Goal: Task Accomplishment & Management: Complete application form

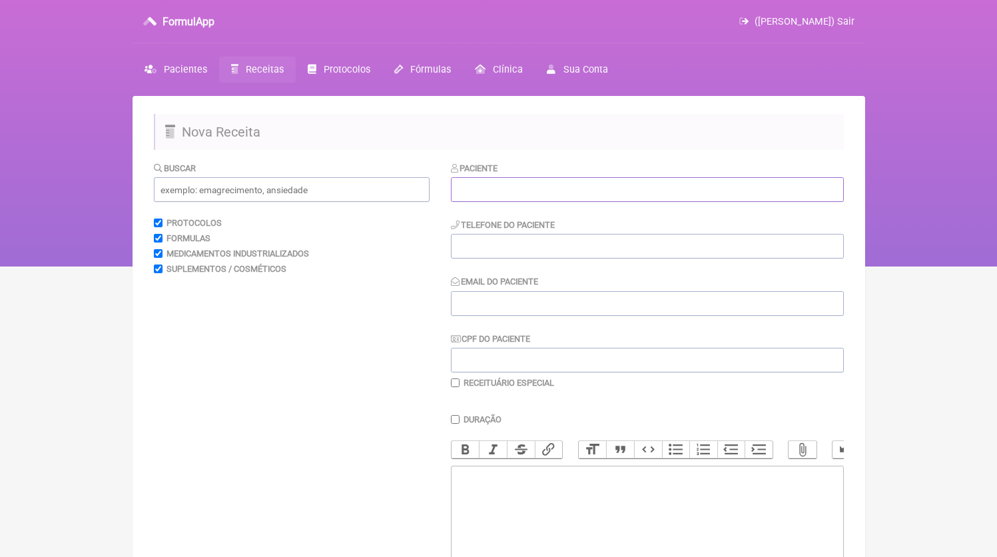
click at [524, 195] on input "text" at bounding box center [647, 189] width 393 height 25
paste input "CID [PERSON_NAME] [PERSON_NAME]"
type input "CID [PERSON_NAME] [PERSON_NAME]"
type input "21"
click at [459, 189] on input "CID [PERSON_NAME] [PERSON_NAME]" at bounding box center [647, 189] width 393 height 25
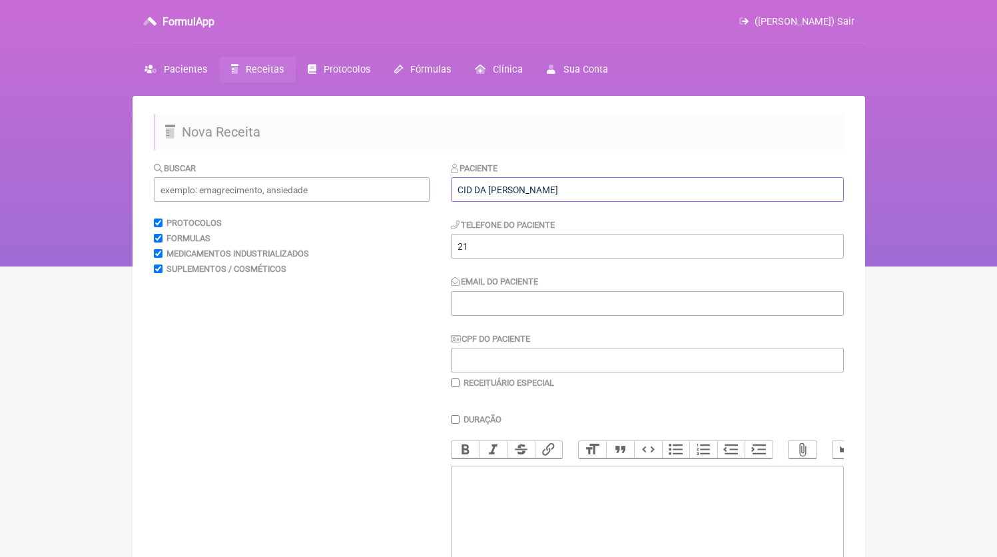
type input "CID [PERSON_NAME] [PERSON_NAME]"
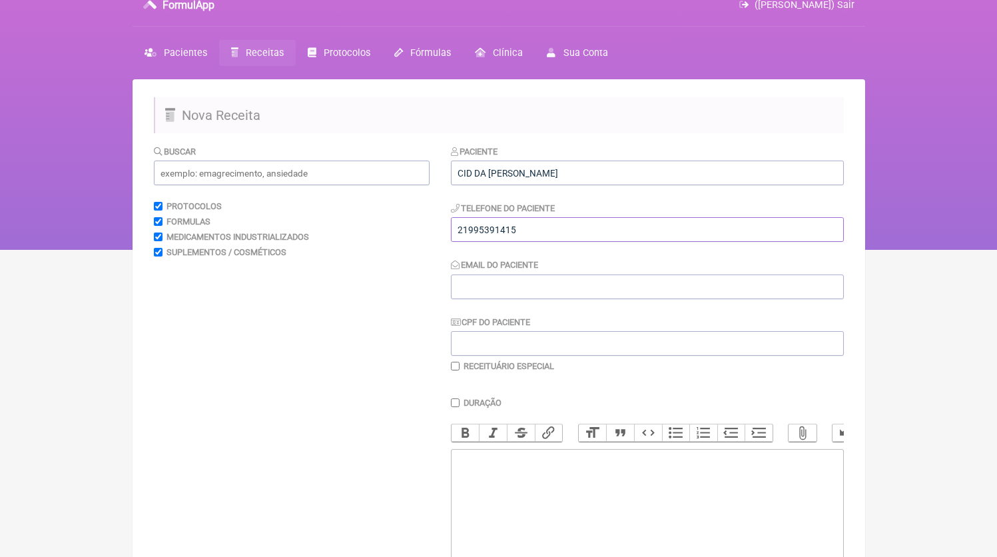
scroll to position [25, 0]
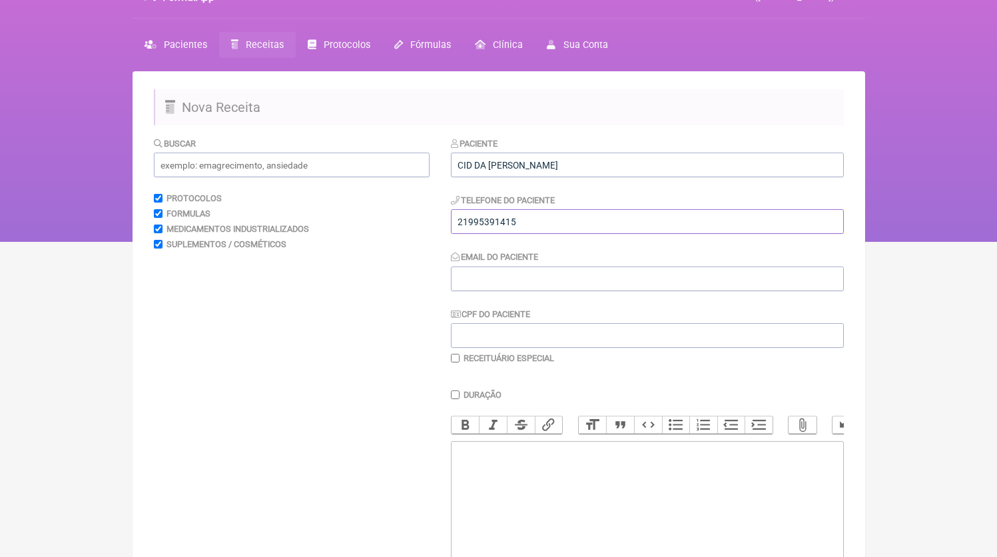
type input "21995391415"
click at [548, 469] on trix-editor at bounding box center [647, 521] width 393 height 160
paste trix-editor "<div>21995391415</div>"
type trix-editor "<div>21995391415</div>"
click at [527, 288] on input "Email do Paciente" at bounding box center [647, 278] width 393 height 25
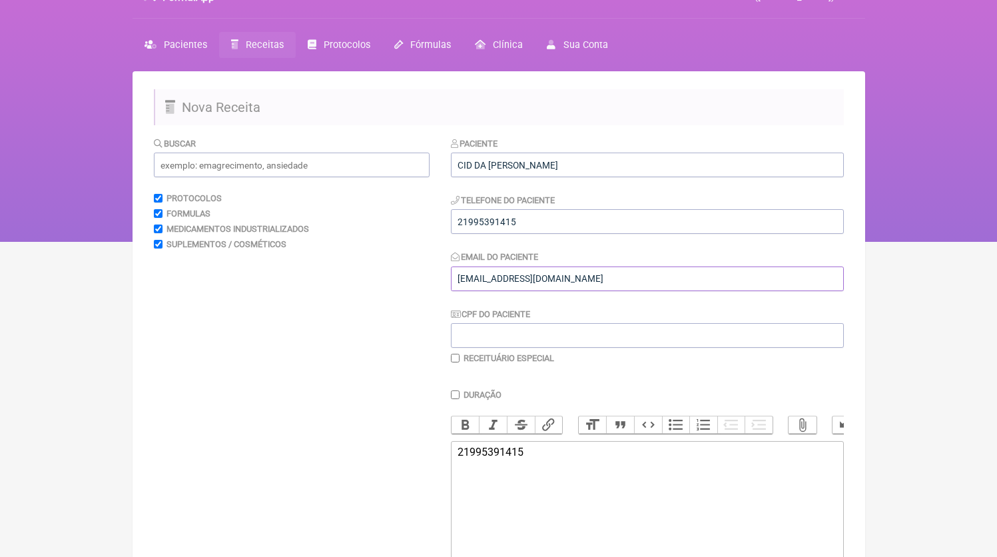
scroll to position [155, 0]
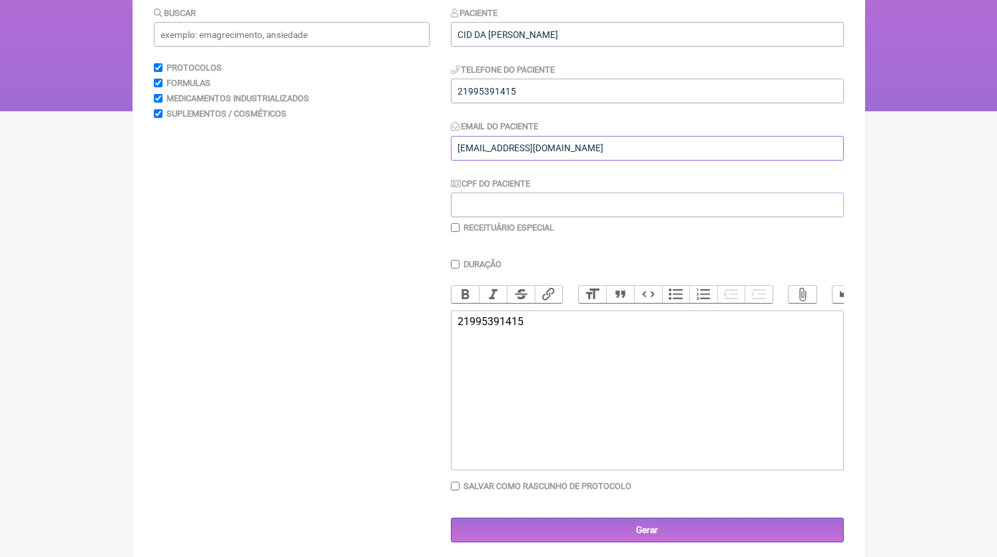
type input "DR.EDMUNDOBORGES@GMAIL.COM"
click at [585, 430] on trix-editor "21995391415" at bounding box center [647, 390] width 393 height 160
click at [278, 29] on input "text" at bounding box center [292, 34] width 276 height 25
click at [513, 378] on div "21995391415 1)MANIPULADO 5HTP 50mg" at bounding box center [647, 346] width 378 height 63
type trix-editor "<div>21995391415<br><br>1)MANIPULADO<br>5HTP 50mg<br>Garcinia 500mg<br>Glucoman…"
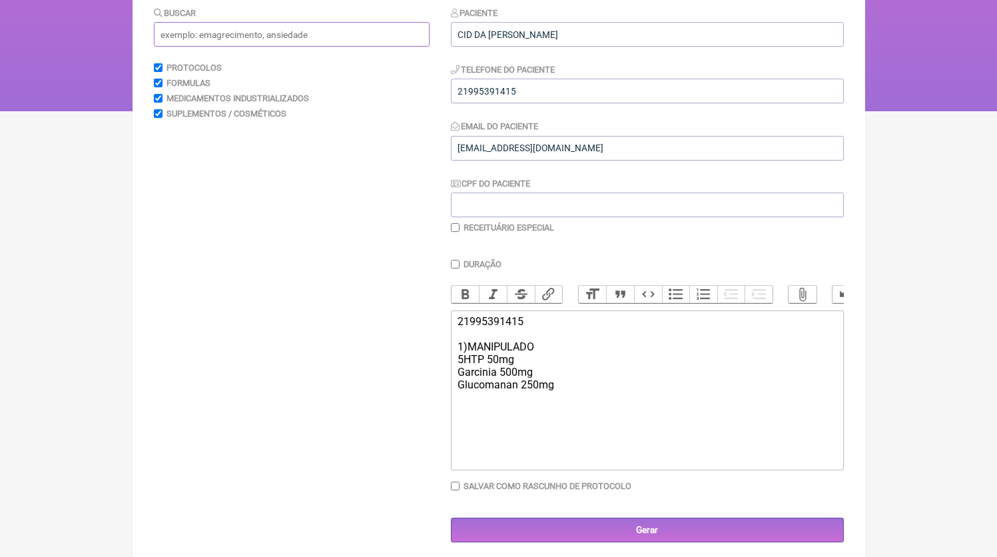
click at [350, 35] on input "text" at bounding box center [292, 34] width 276 height 25
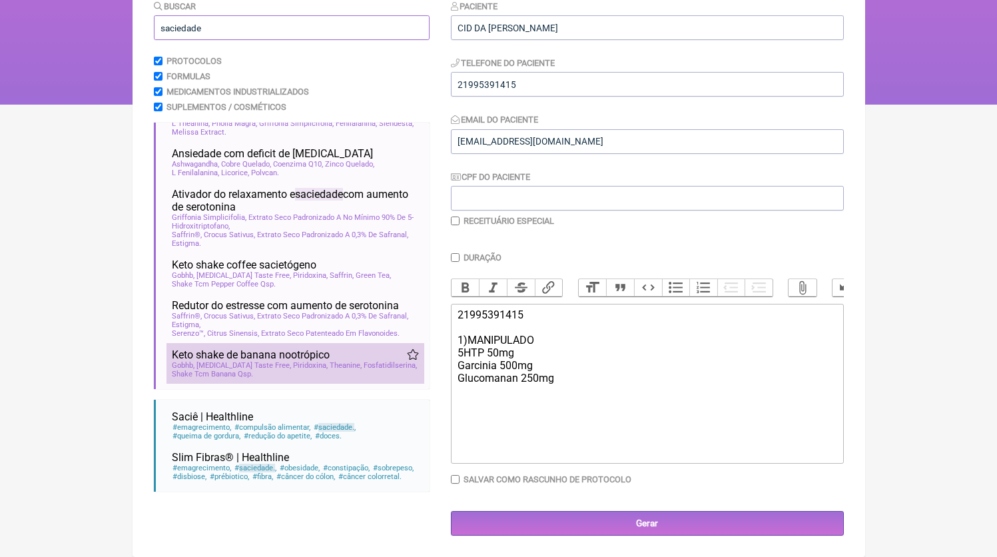
scroll to position [173, 0]
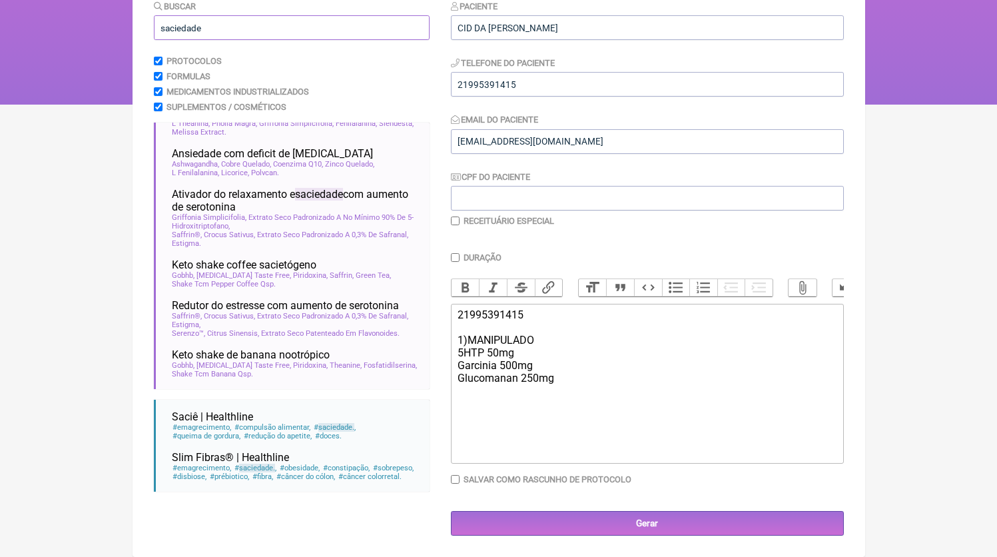
type input "saciedade"
click at [574, 412] on trix-editor "21995391415 1)MANIPULADO 5HTP 50mg Garcinia 500mg Glucomanan 250mg" at bounding box center [647, 384] width 393 height 160
type trix-editor "<div>21995391415<br><br>1)MANIPULADO<br>5HTP 50mg<br>Garcinia 500mg<br>Glucoman…"
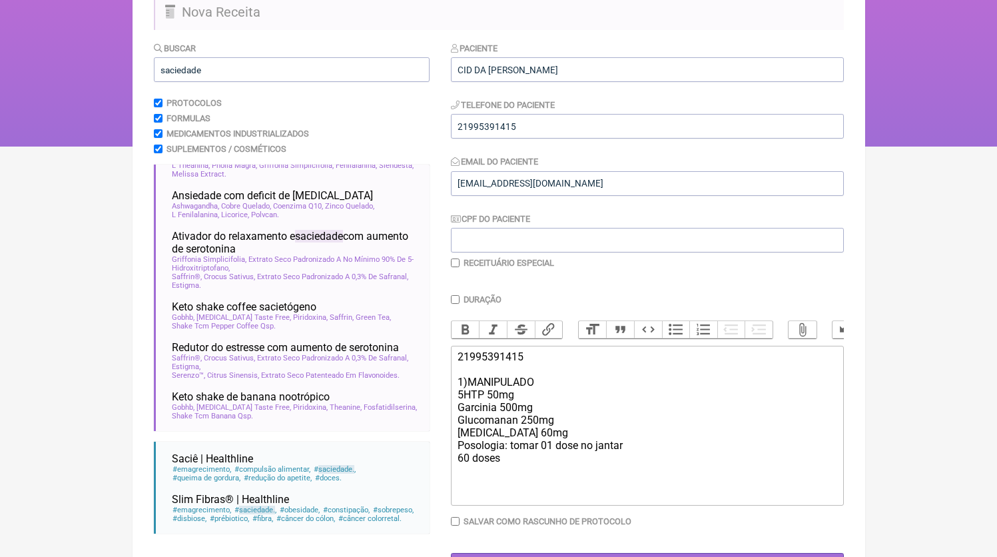
scroll to position [176, 0]
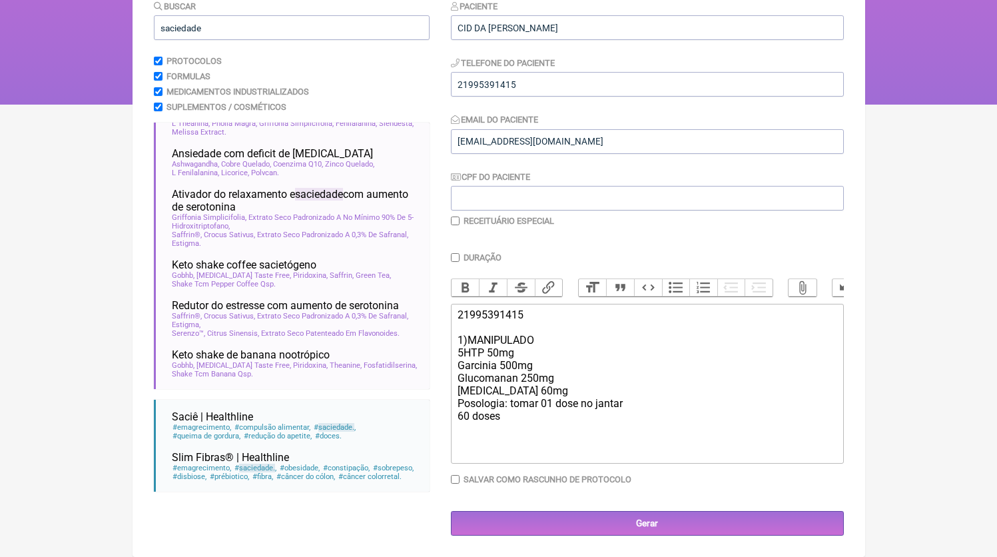
click at [613, 536] on main "Nova Receita Buscar saciedade Protocolos Formulas Medicamentos Industrializados…" at bounding box center [499, 245] width 733 height 623
click at [596, 497] on div "Paciente CID DA GAMA TORRES Telefone do Paciente 21995391415 Email do Paciente …" at bounding box center [647, 267] width 393 height 537
click at [606, 528] on input "Gerar" at bounding box center [647, 523] width 393 height 25
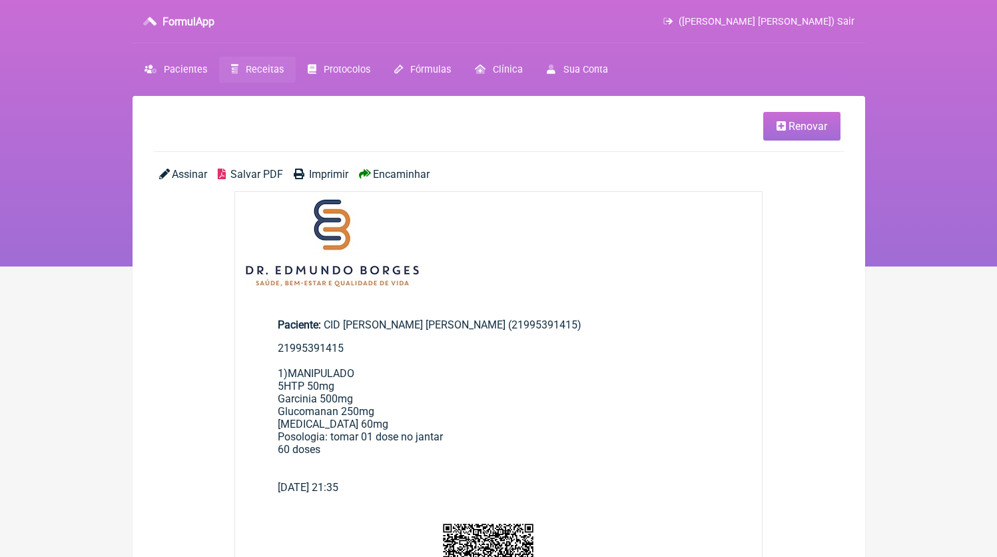
click at [246, 167] on main "Renovar Assinar Salvar PDF Imprimir Encaminhar Paciente: [GEOGRAPHIC_DATA][PERS…" at bounding box center [499, 541] width 733 height 891
click at [250, 180] on span "Salvar PDF" at bounding box center [256, 174] width 53 height 13
click at [246, 72] on link "Receitas" at bounding box center [257, 70] width 77 height 26
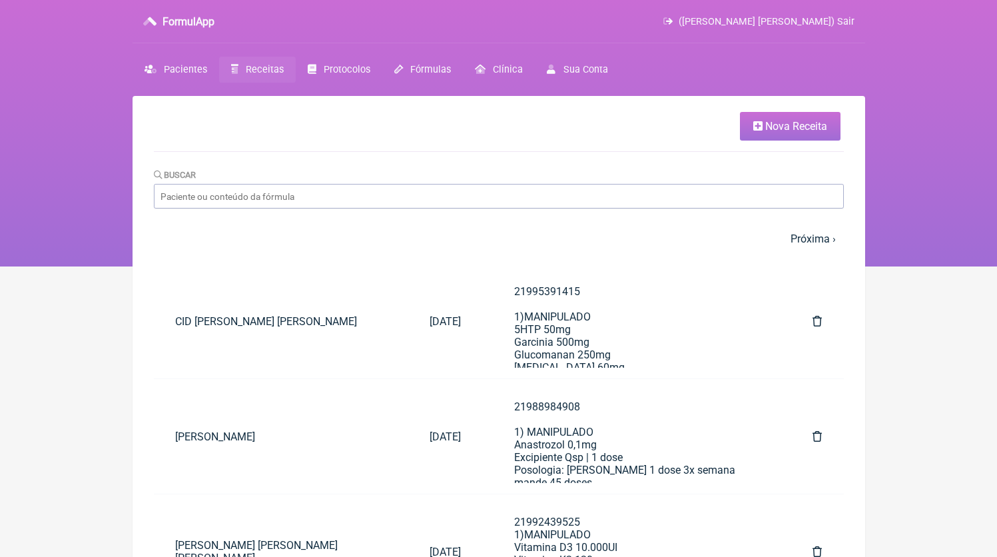
click at [783, 134] on link "Nova Receita" at bounding box center [790, 126] width 101 height 29
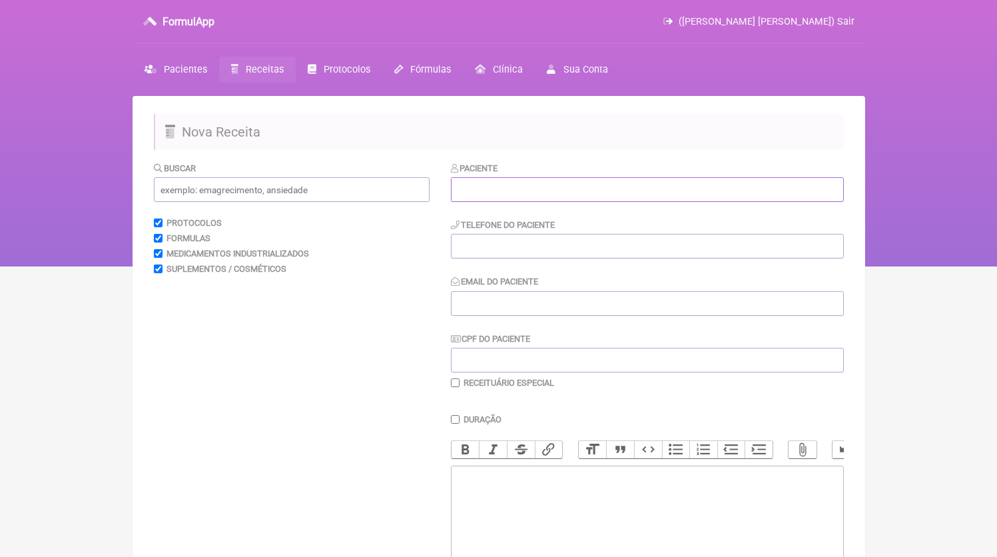
click at [516, 191] on input "text" at bounding box center [647, 189] width 393 height 25
paste input "[PERSON_NAME] [PERSON_NAME]"
click at [458, 183] on input "[PERSON_NAME] [PERSON_NAME]" at bounding box center [647, 189] width 393 height 25
type input "[PERSON_NAME] [PERSON_NAME]"
click at [599, 252] on input "tel" at bounding box center [647, 246] width 393 height 25
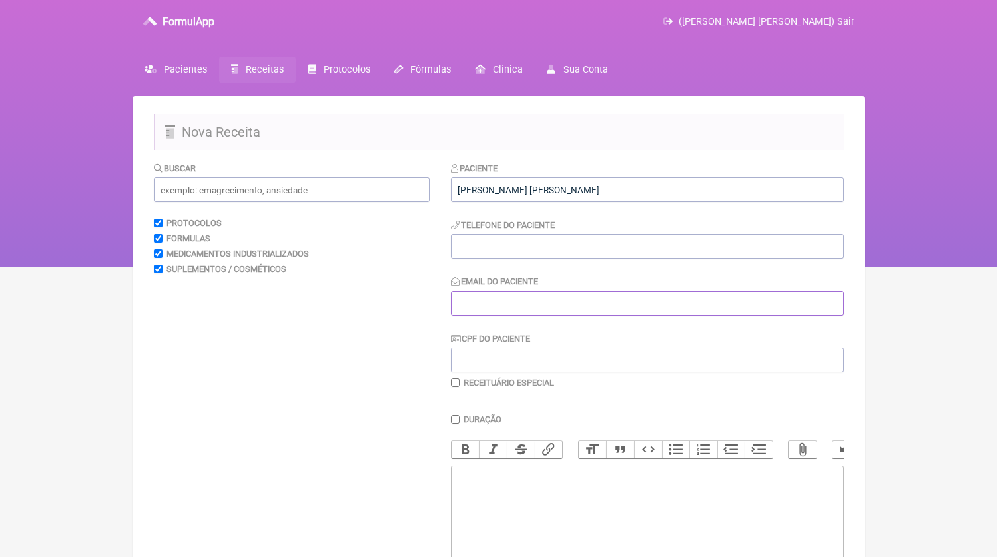
click at [524, 306] on input "Email do Paciente" at bounding box center [647, 303] width 393 height 25
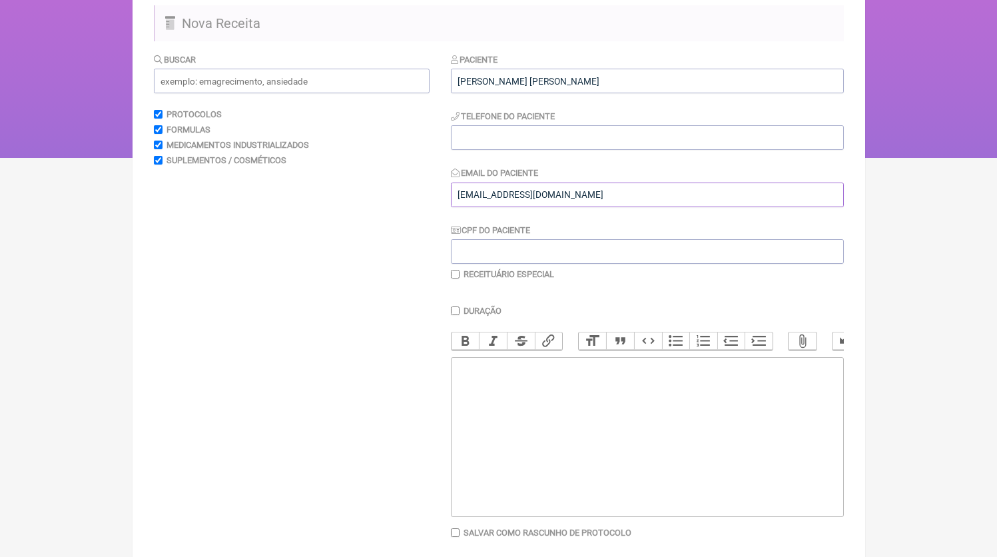
type input "[EMAIL_ADDRESS][DOMAIN_NAME]"
click at [494, 140] on input "tel" at bounding box center [647, 137] width 393 height 25
type input "21999031282"
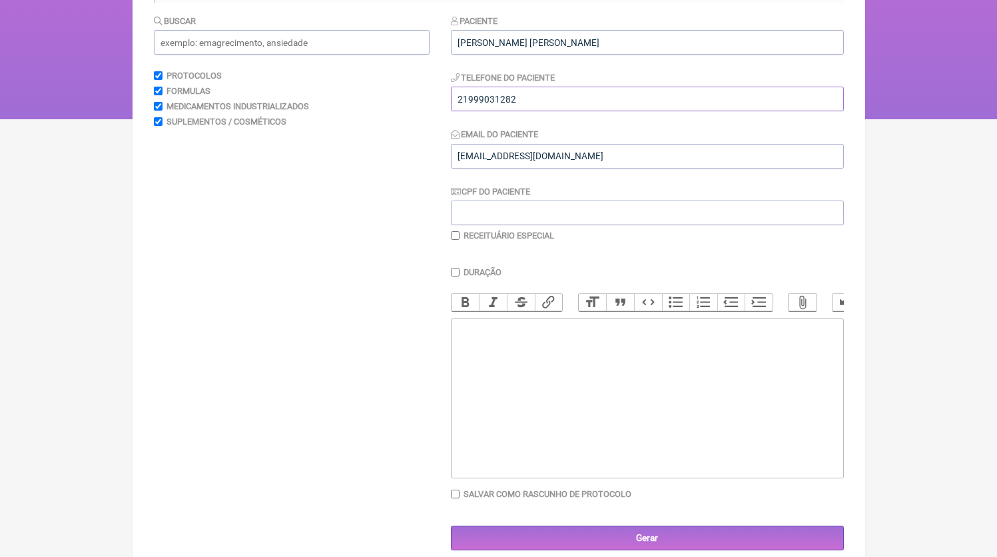
scroll to position [176, 0]
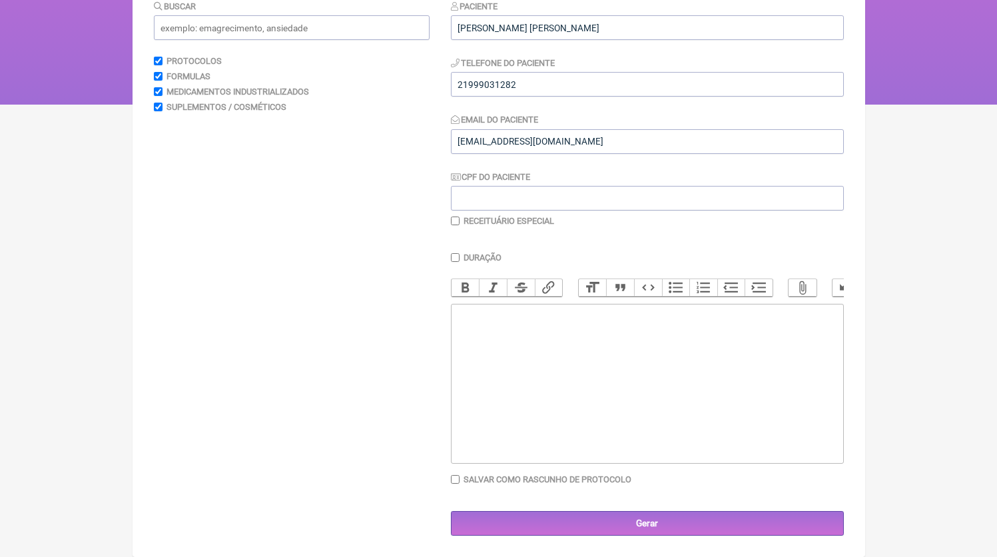
click at [553, 370] on trix-editor at bounding box center [647, 384] width 393 height 160
click at [545, 72] on input "21999031282" at bounding box center [647, 84] width 393 height 25
click at [554, 385] on trix-editor at bounding box center [647, 384] width 393 height 160
paste trix-editor "<div>21999031282</div>"
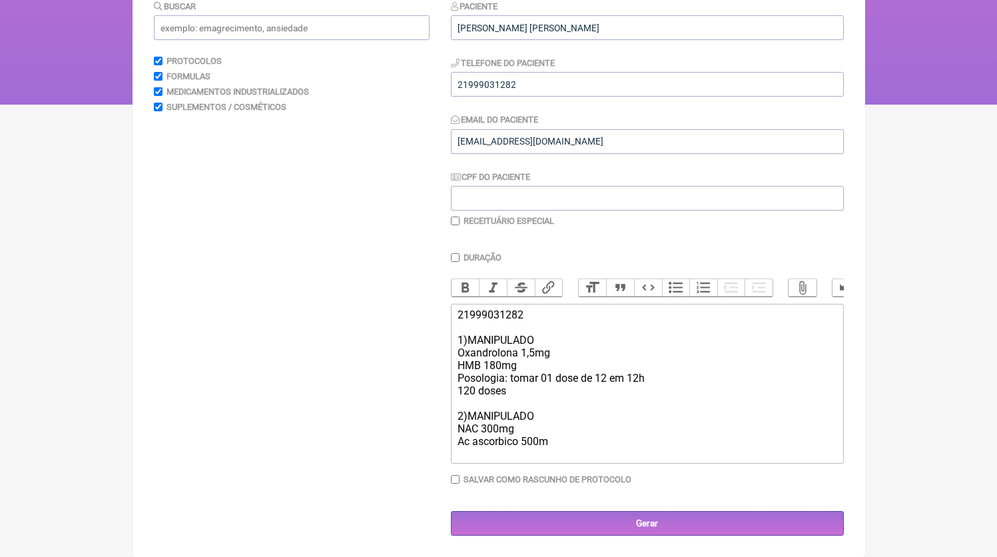
type trix-editor "<div>21999031282<br><br>1)MANIPULADO<br>Oxandrolona 1,5mg<br>HMB 180mg<br>Posol…"
click at [260, 22] on input "text" at bounding box center [292, 25] width 276 height 25
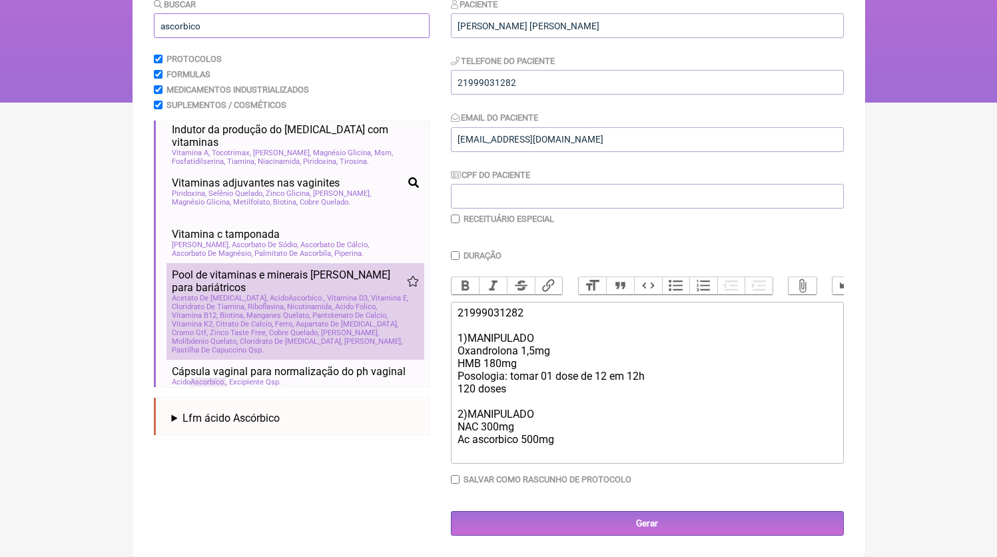
scroll to position [0, 0]
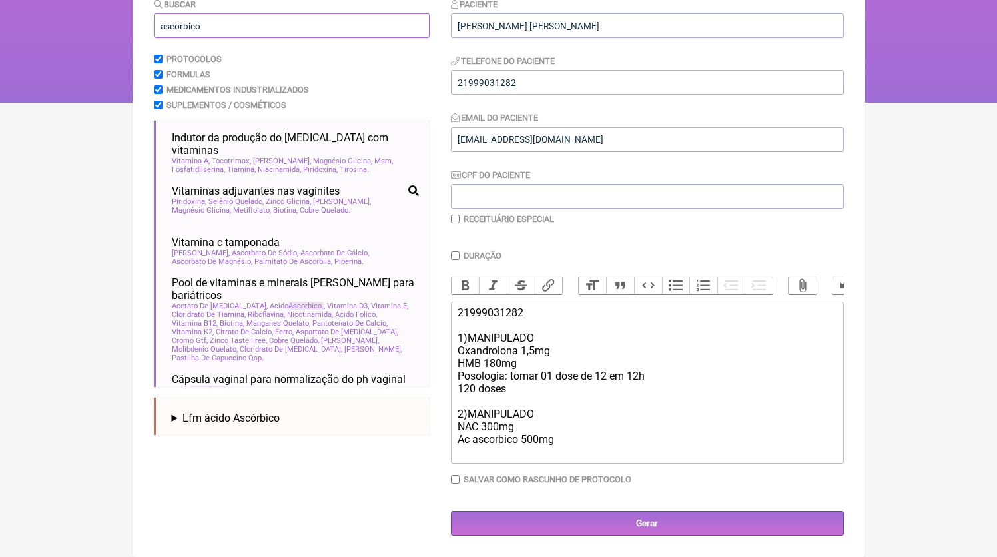
type input "ascorbico"
click at [486, 448] on div "21999031282 1)MANIPULADO Oxandrolona 1,5mg HMB 180mg Posologia: [PERSON_NAME] 0…" at bounding box center [647, 382] width 378 height 152
type trix-editor "<div>21999031282<br><br>1)MANIPULADO<br>Oxandrolona 1,5mg<br>HMB 180mg<br>Posol…"
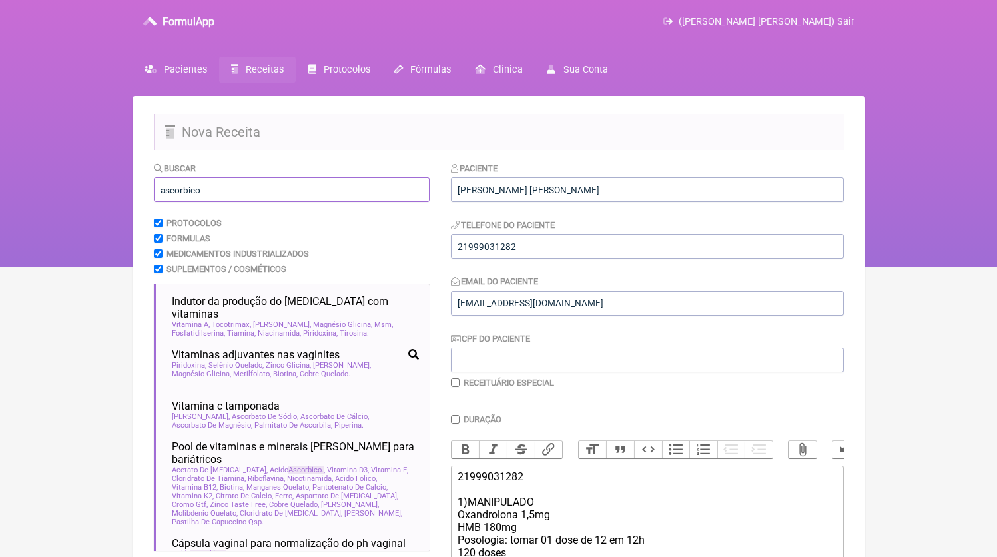
click at [231, 195] on input "ascorbico" at bounding box center [292, 189] width 276 height 25
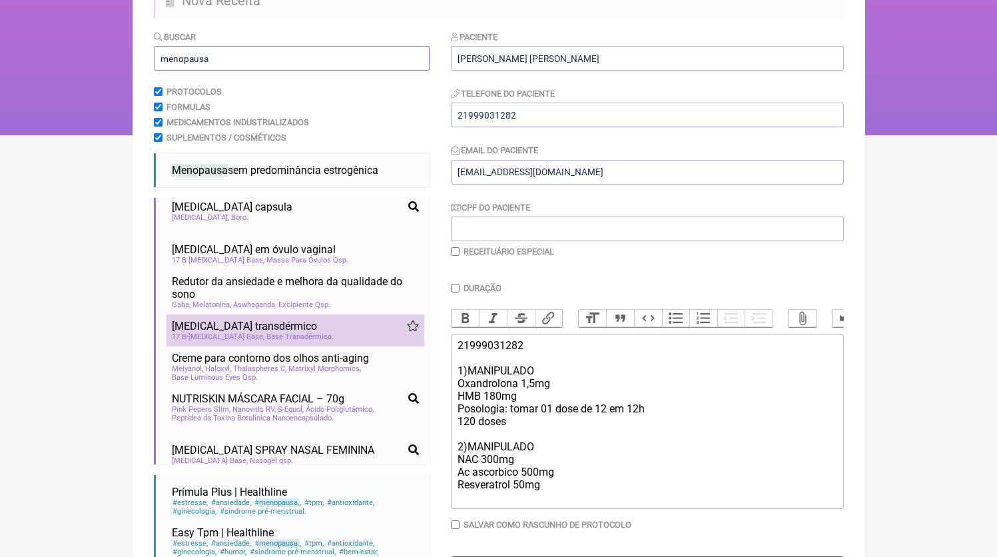
scroll to position [1071, 0]
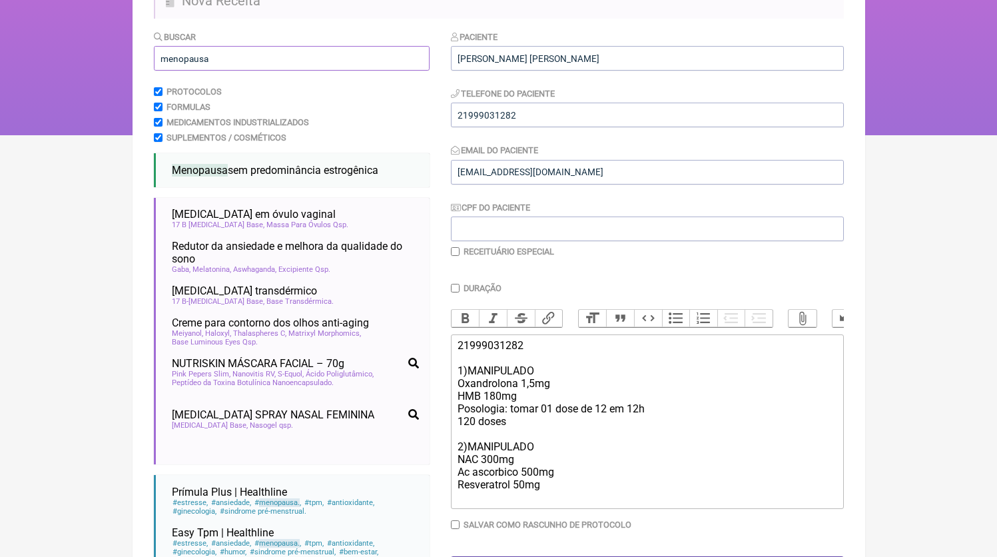
type input "menopausa"
click at [502, 504] on div "21999031282 1)MANIPULADO Oxandrolona 1,5mg HMB 180mg Posologia: [PERSON_NAME] 0…" at bounding box center [647, 421] width 378 height 165
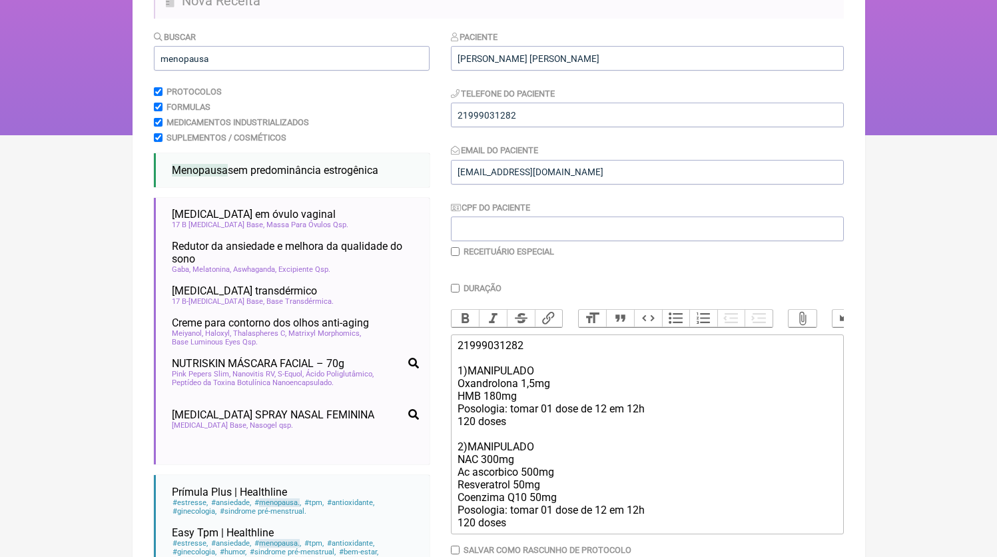
click at [530, 260] on div "Paciente [PERSON_NAME] [PERSON_NAME] Telefone do Paciente 21999031282 Email do …" at bounding box center [647, 149] width 393 height 238
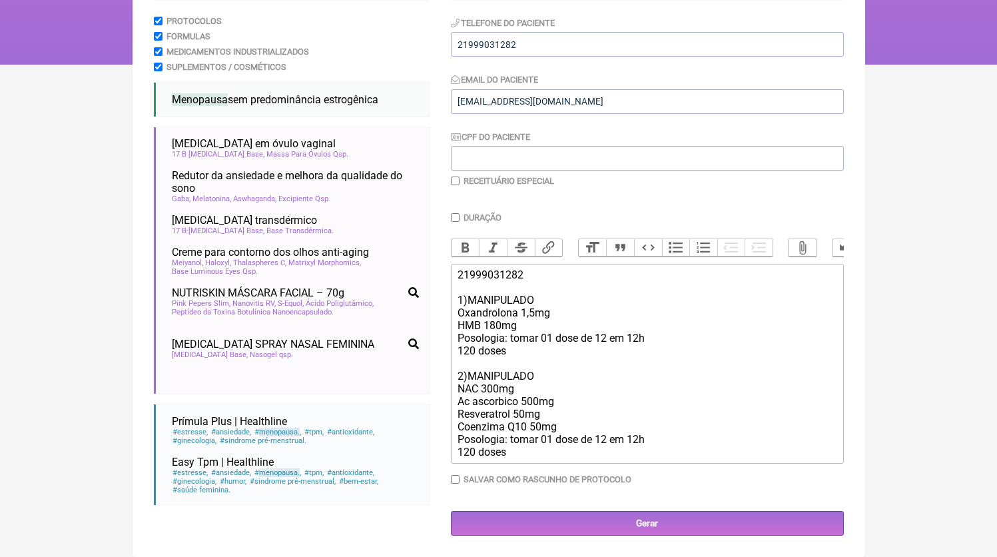
click at [570, 424] on div "21999031282 1)MANIPULADO Oxandrolona 1,5mg HMB 180mg Posologia: [PERSON_NAME] 0…" at bounding box center [647, 363] width 378 height 190
paste trix-editor "<div>21999031282<br><br>1)MANIPULADO<br>Oxandrolona 1,5mg<br>HMB 180mg<br>Posol…"
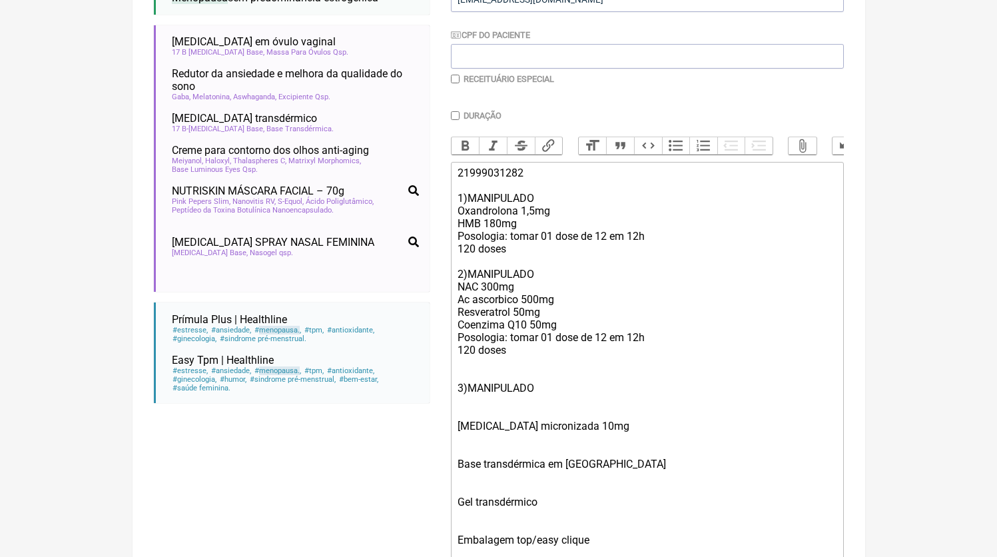
click at [529, 431] on div "[MEDICAL_DATA] micronizada 10mg" at bounding box center [647, 426] width 378 height 38
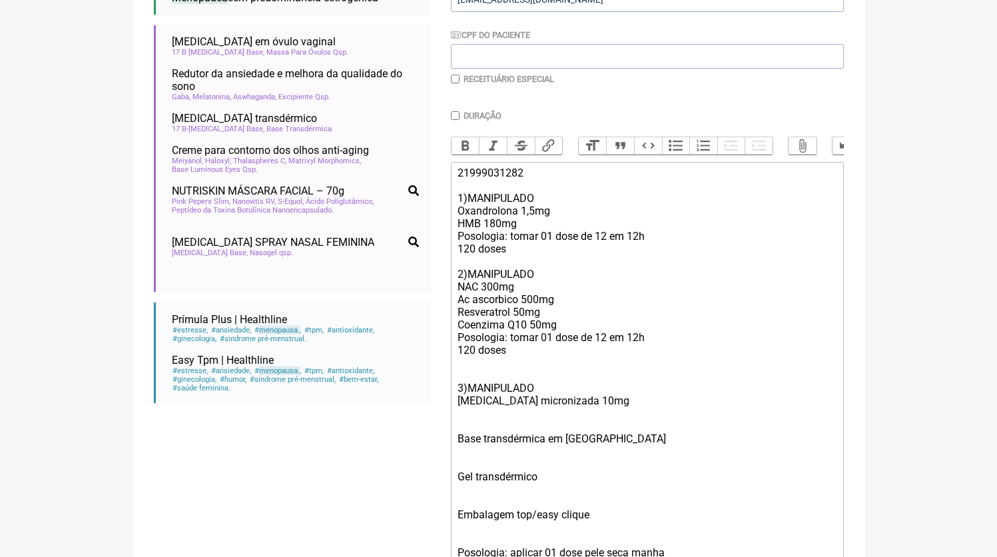
click at [497, 440] on div "Base transdérmica em [GEOGRAPHIC_DATA]" at bounding box center [647, 439] width 378 height 38
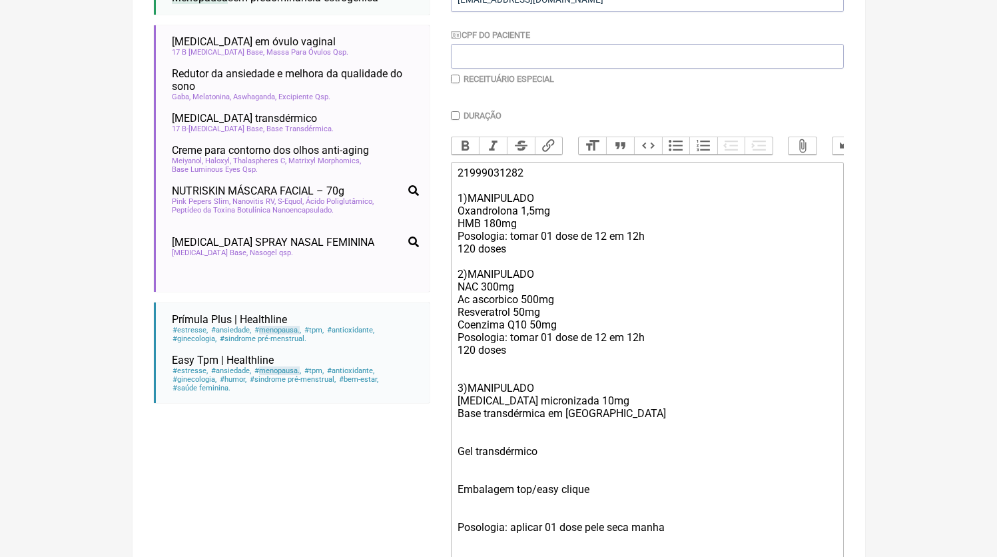
click at [482, 459] on div "Gel transdérmico" at bounding box center [647, 451] width 378 height 38
click at [485, 450] on div "Gel Transdérmico" at bounding box center [647, 451] width 378 height 38
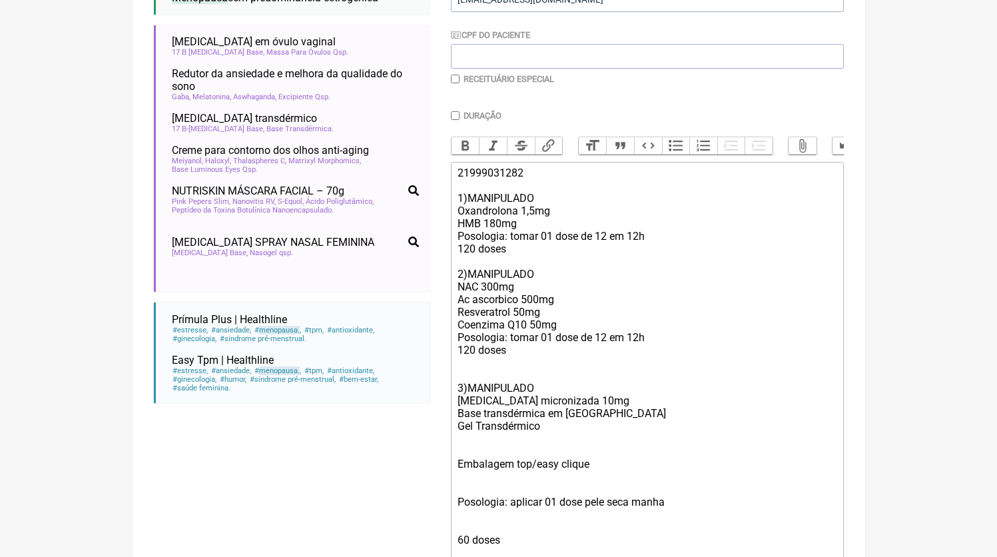
click at [478, 464] on div "Embalagem top/easy clique" at bounding box center [647, 464] width 378 height 38
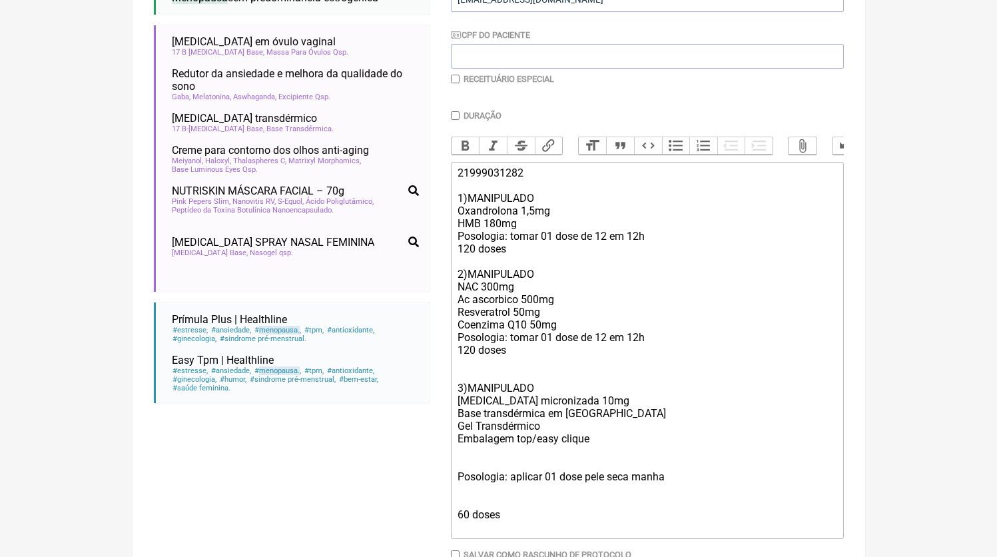
click at [478, 475] on div "Posologia: aplicar 01 dose pele seca manha" at bounding box center [647, 477] width 378 height 38
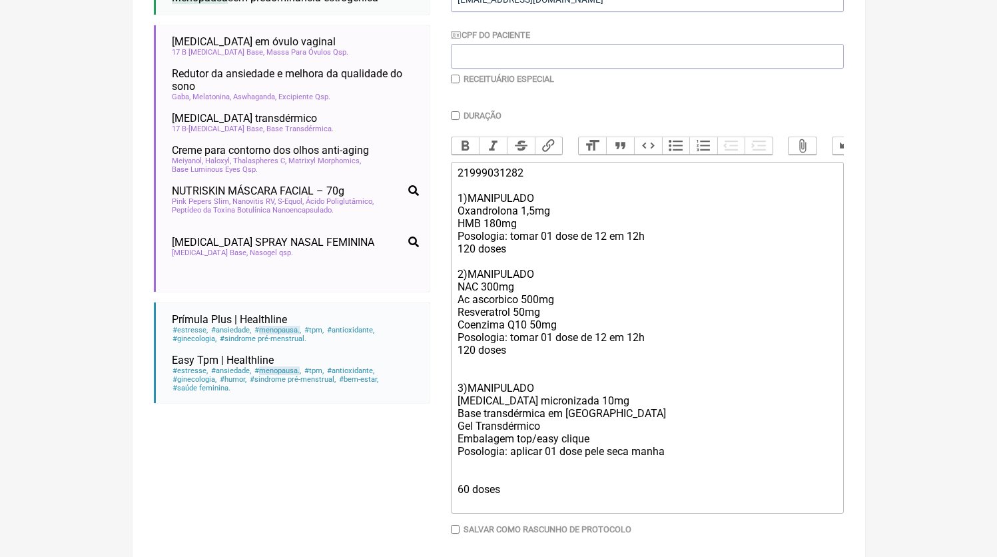
click at [466, 492] on div "60 doses" at bounding box center [647, 489] width 378 height 38
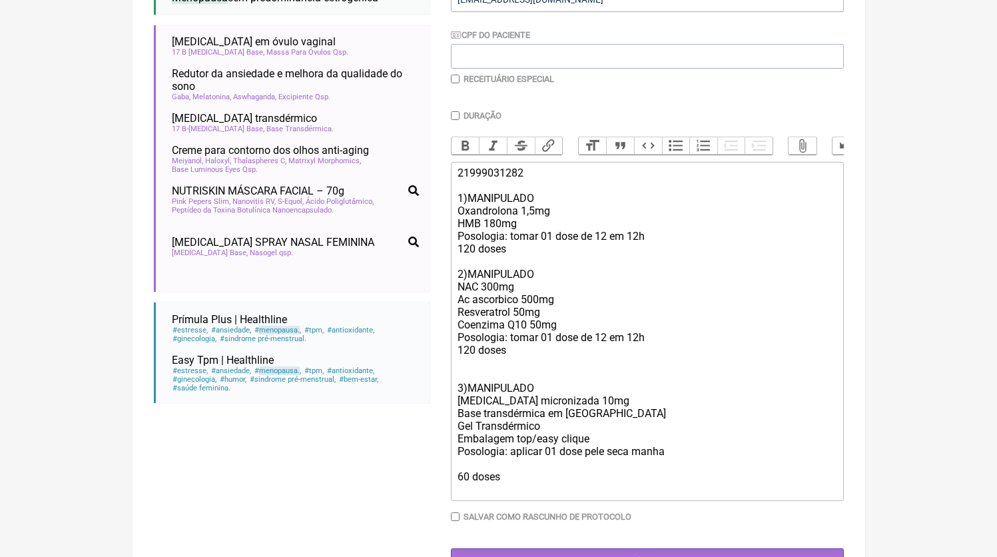
type trix-editor "<div>21999031282<br><br>1)MANIPULADO<br>Oxandrolona 1,5mg<br>HMB 180mg<br>Posol…"
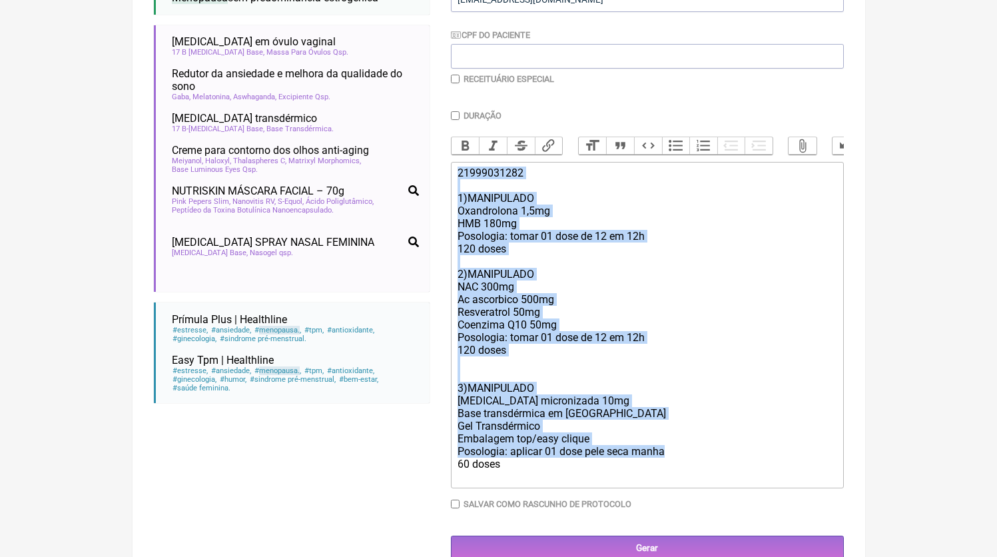
copy trix-editor "21999031282 1)MANIPULADO Oxandrolona 1,5mg HMB 180mg Posologia: [PERSON_NAME] 0…"
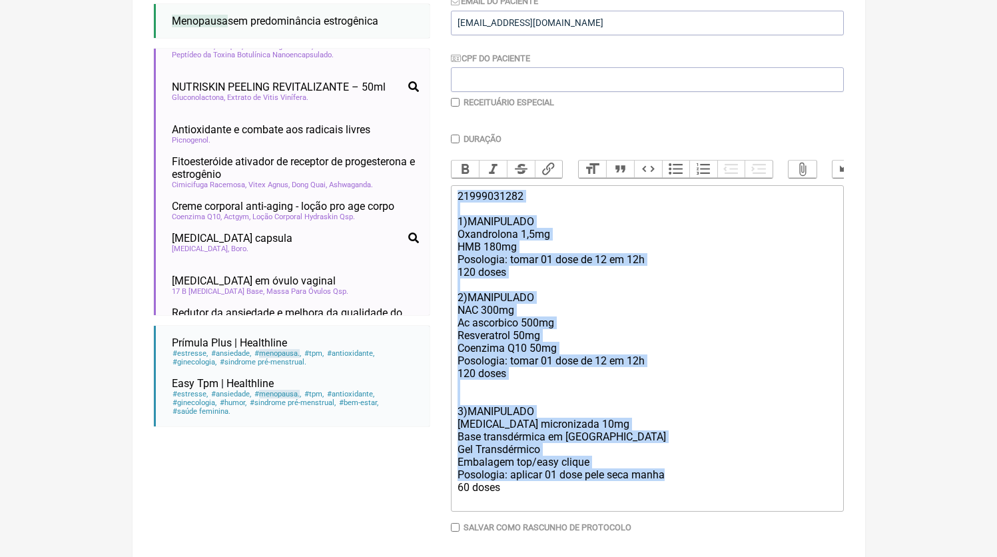
scroll to position [342, 0]
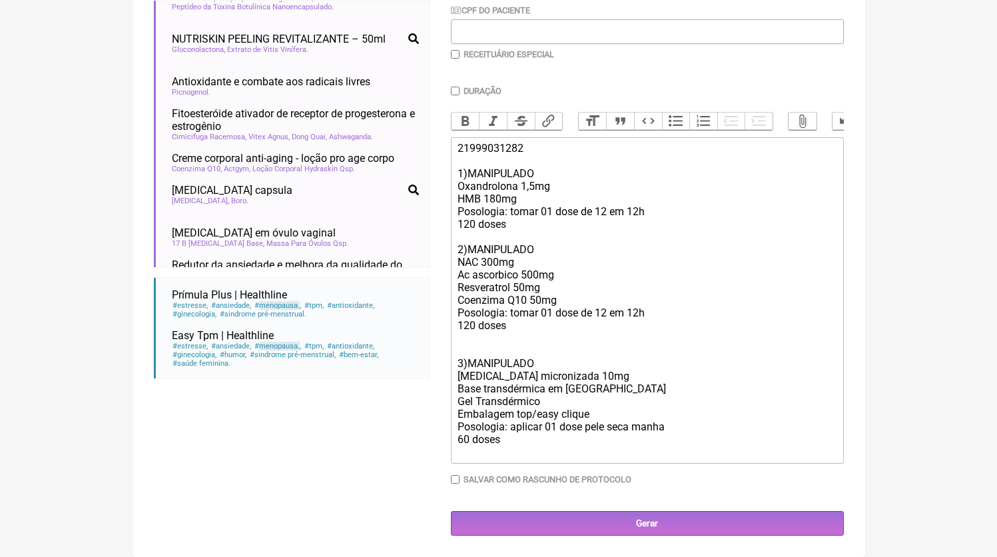
click at [588, 504] on div "Paciente [PERSON_NAME] [PERSON_NAME] Telefone do Paciente 21999031282 Email do …" at bounding box center [647, 184] width 393 height 703
click at [582, 524] on input "Gerar" at bounding box center [647, 523] width 393 height 25
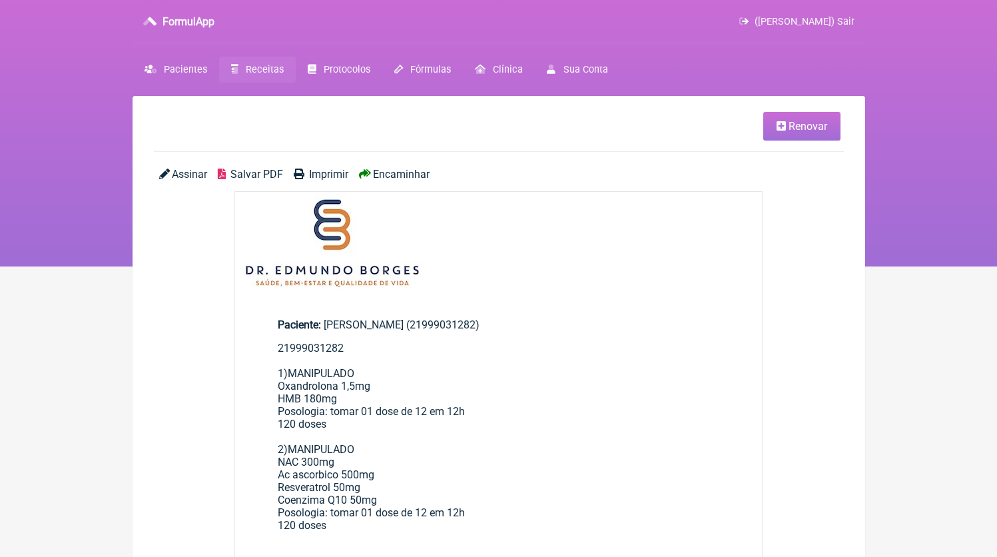
click at [256, 71] on span "Receitas" at bounding box center [265, 69] width 38 height 11
